Goal: Task Accomplishment & Management: Complete application form

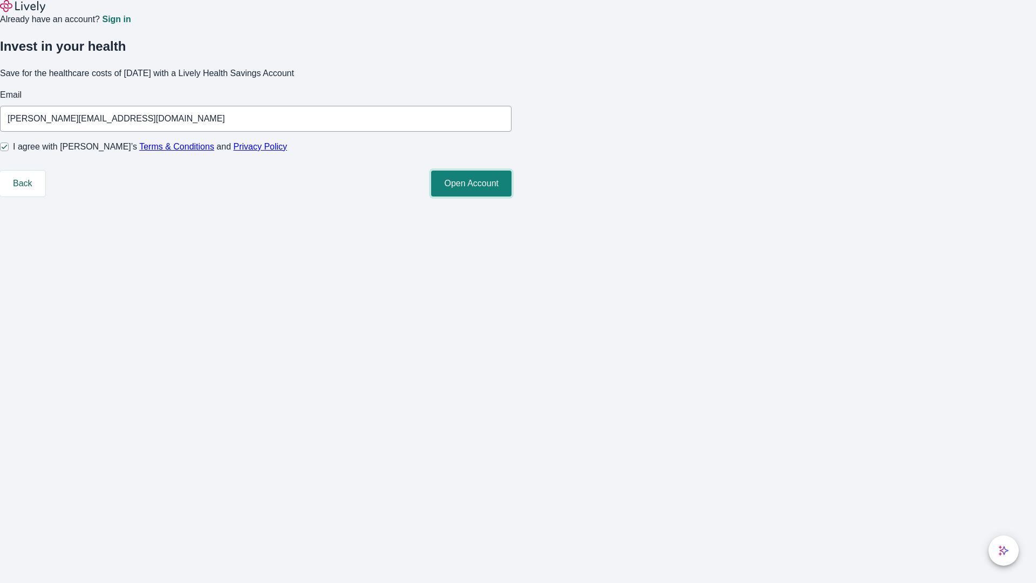
click at [512, 196] on button "Open Account" at bounding box center [471, 184] width 80 height 26
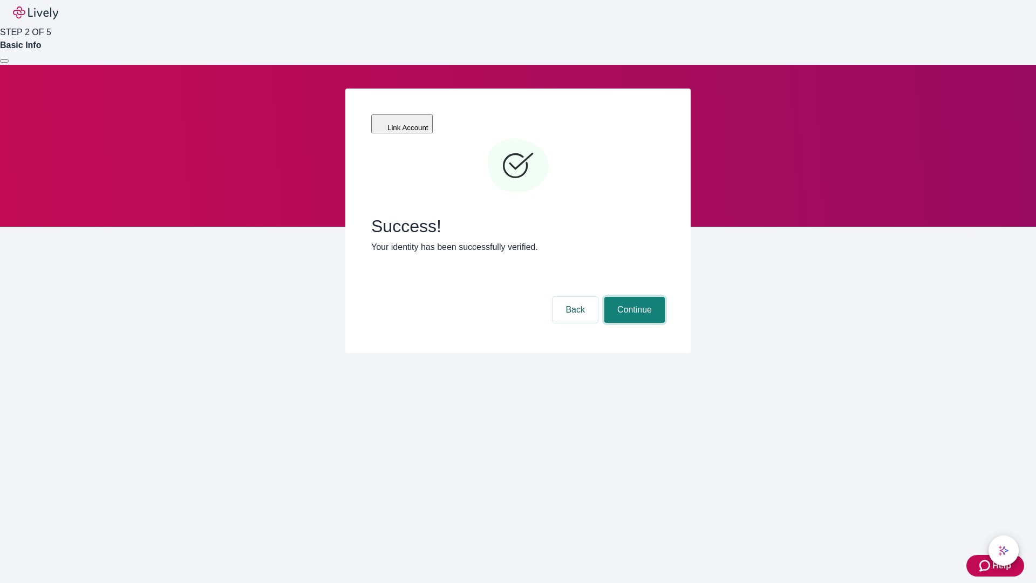
click at [633, 297] on button "Continue" at bounding box center [634, 310] width 60 height 26
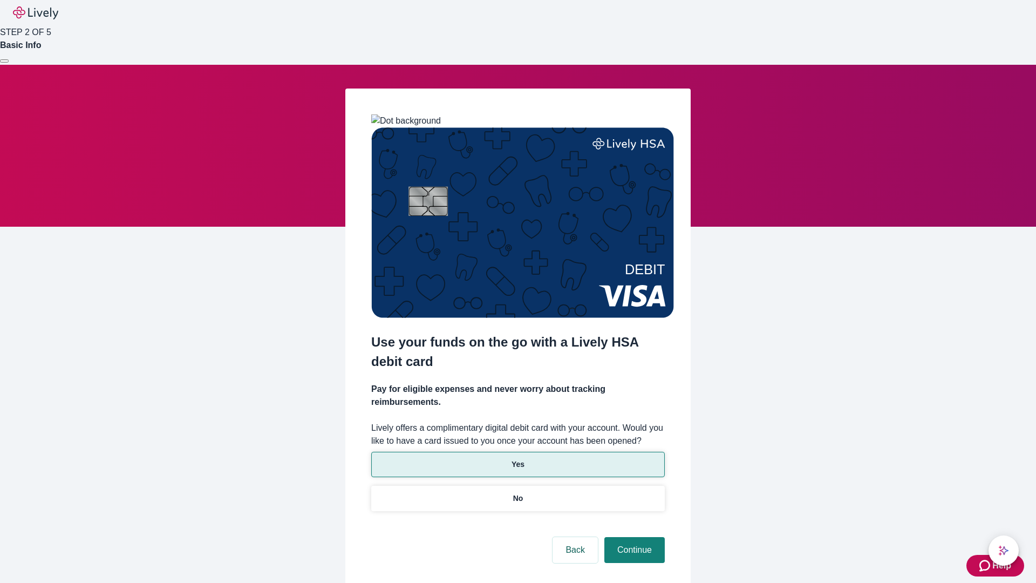
click at [518, 459] on p "Yes" at bounding box center [518, 464] width 13 height 11
click at [633, 537] on button "Continue" at bounding box center [634, 550] width 60 height 26
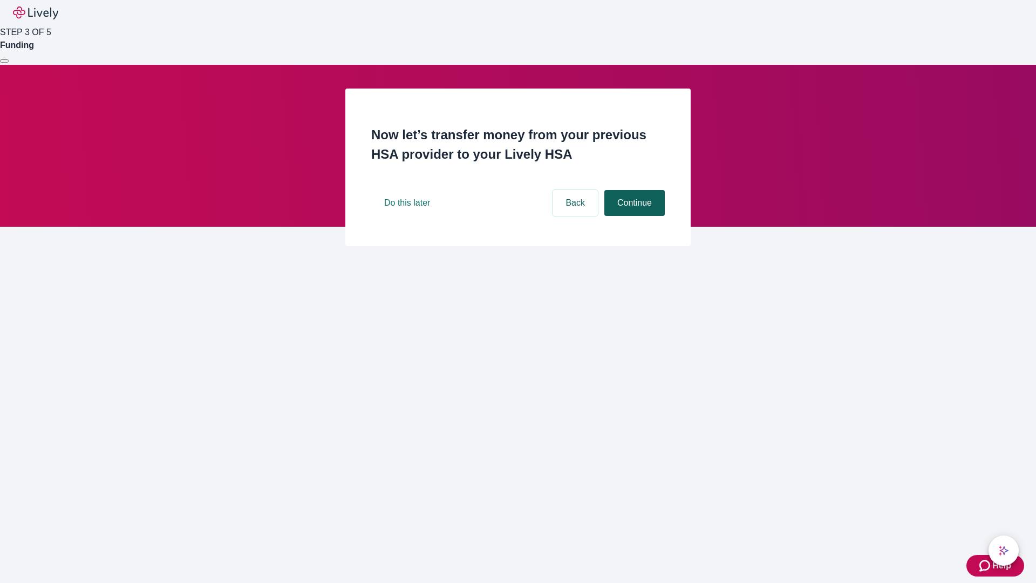
click at [633, 216] on button "Continue" at bounding box center [634, 203] width 60 height 26
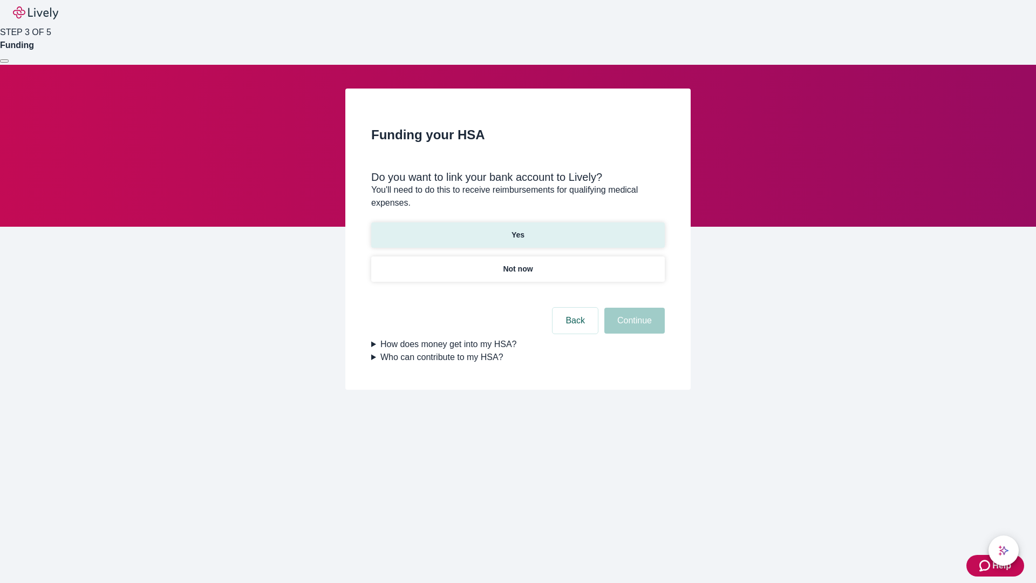
click at [518, 229] on p "Yes" at bounding box center [518, 234] width 13 height 11
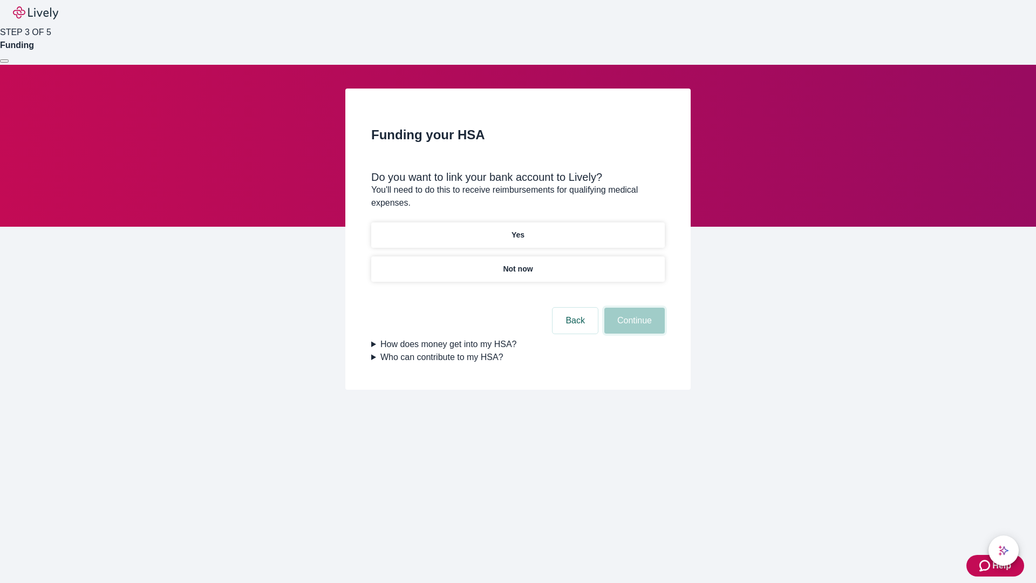
click at [633, 308] on button "Continue" at bounding box center [634, 321] width 60 height 26
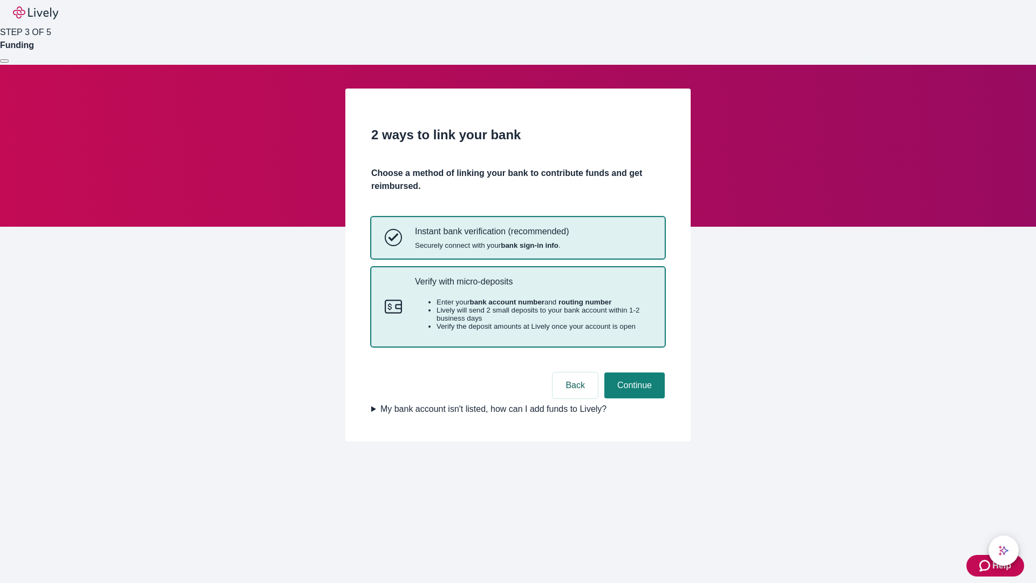
click at [533, 287] on p "Verify with micro-deposits" at bounding box center [533, 281] width 236 height 10
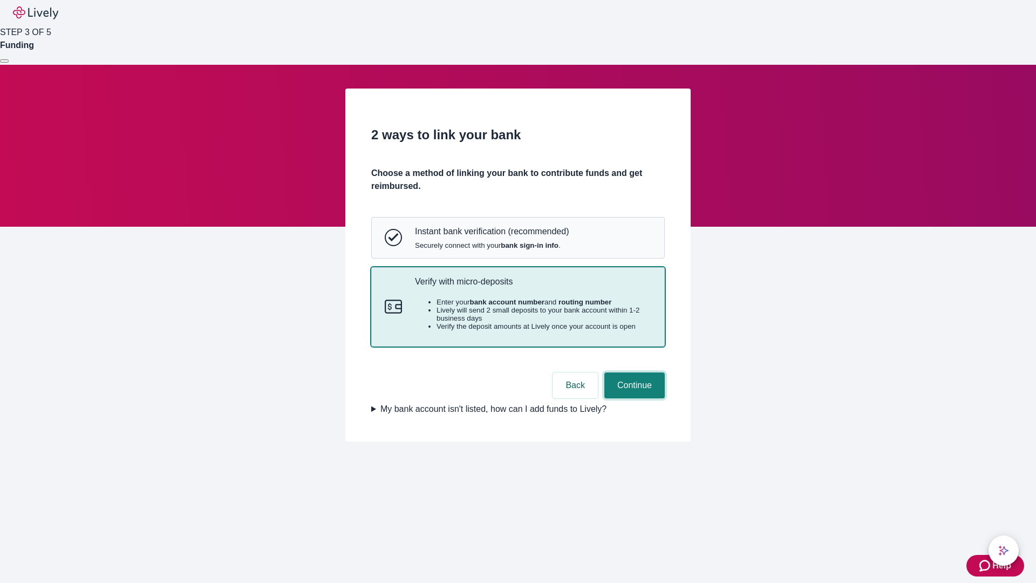
click at [633, 398] on button "Continue" at bounding box center [634, 385] width 60 height 26
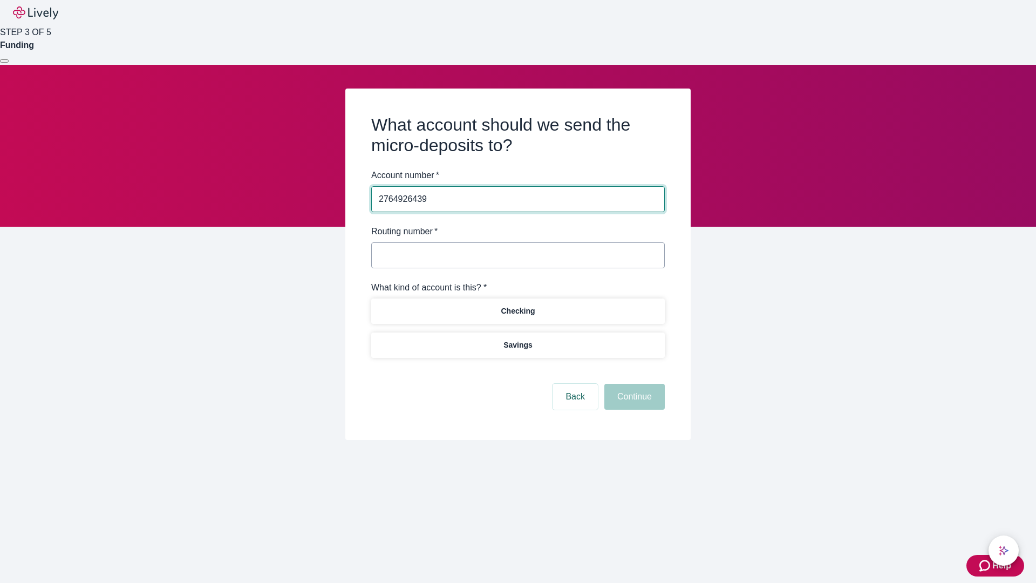
type input "2764926439"
type input "122000661"
